Goal: Navigation & Orientation: Find specific page/section

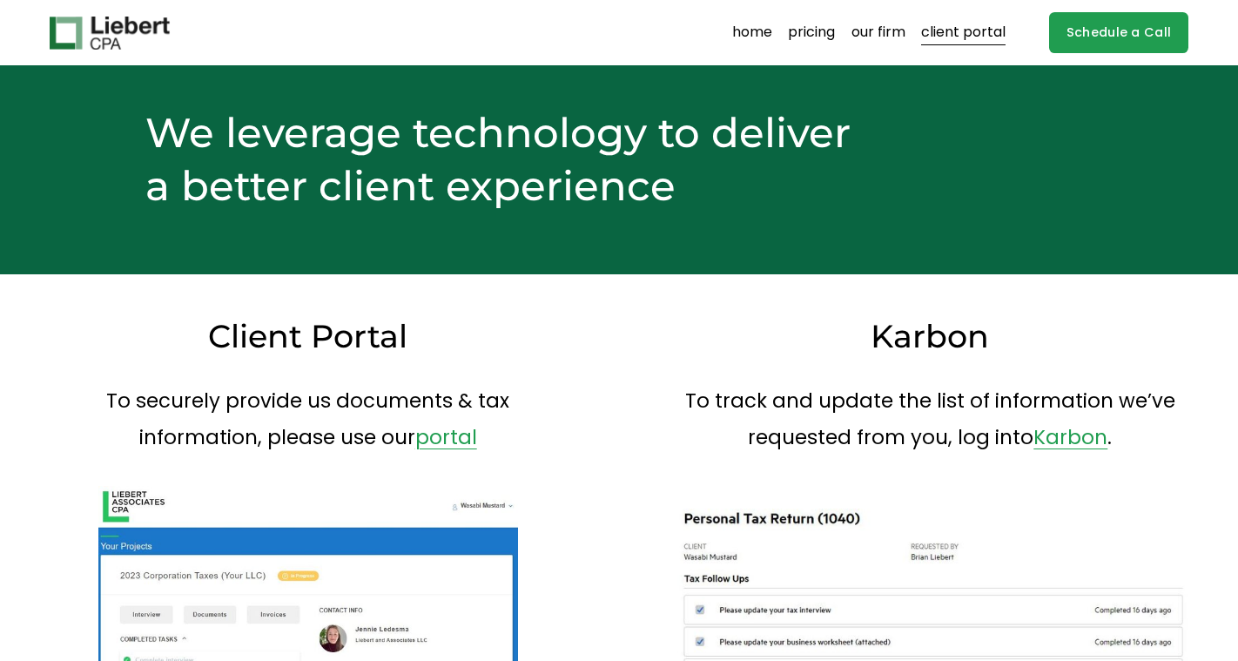
click at [957, 30] on link "client portal" at bounding box center [963, 33] width 84 height 28
click at [756, 24] on link "home" at bounding box center [752, 33] width 40 height 28
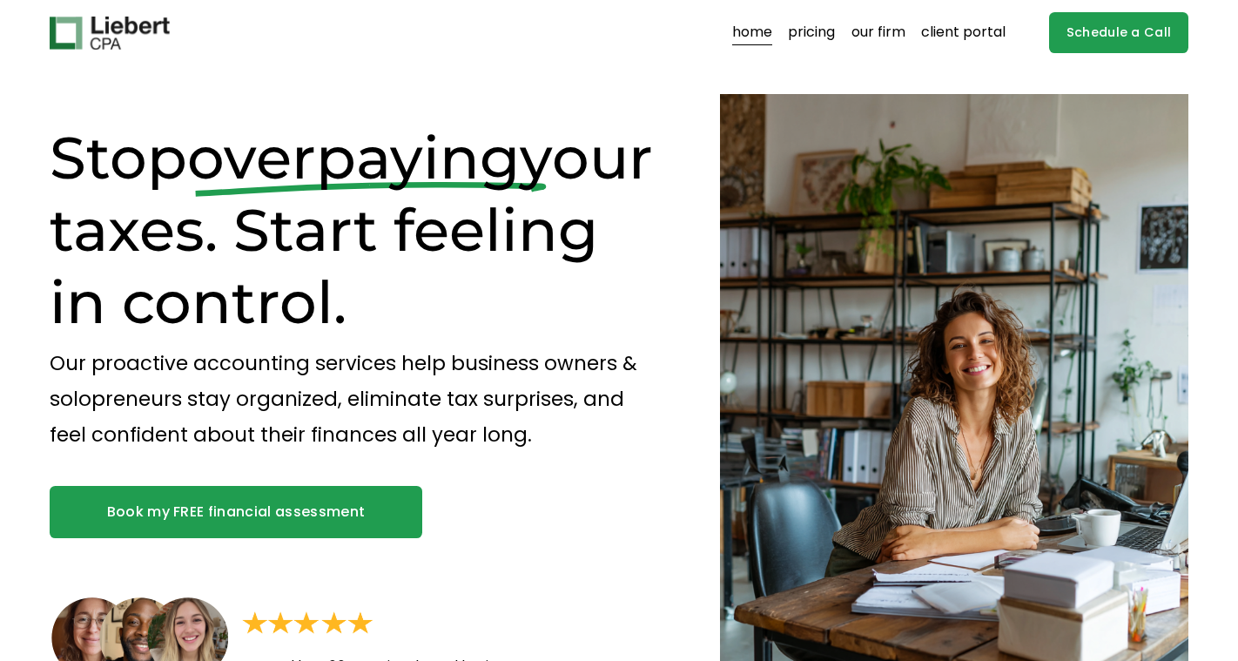
click at [962, 27] on link "client portal" at bounding box center [963, 33] width 84 height 28
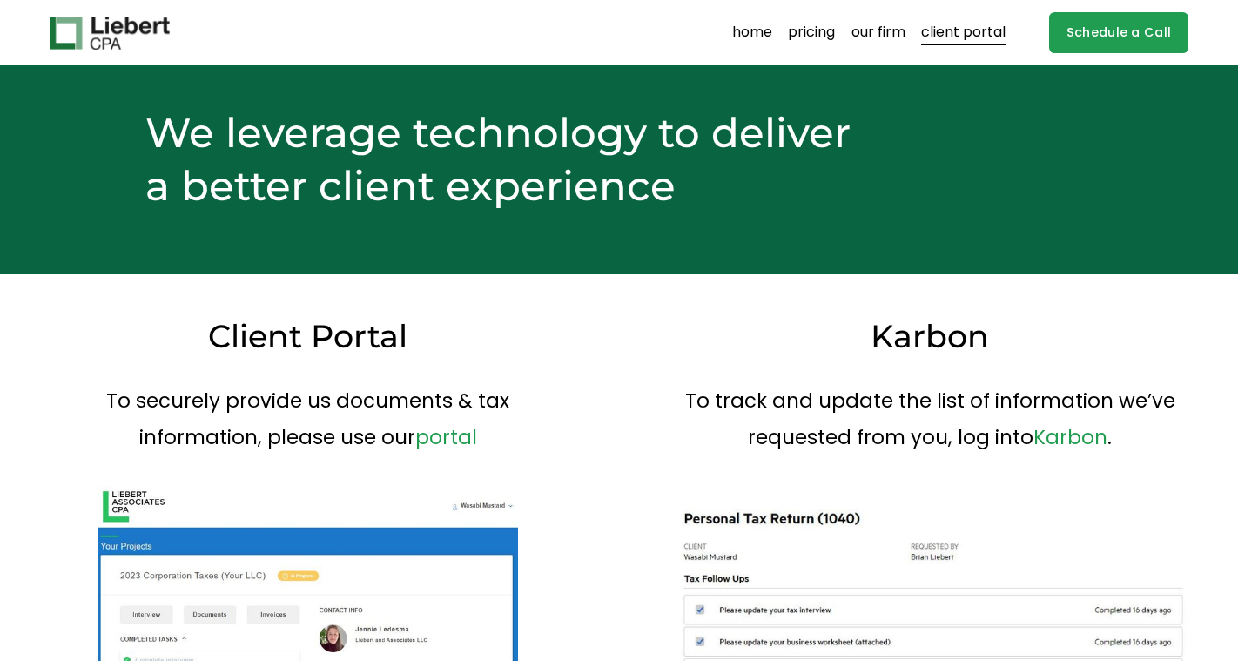
click at [752, 32] on link "home" at bounding box center [752, 33] width 40 height 28
